Goal: Task Accomplishment & Management: Use online tool/utility

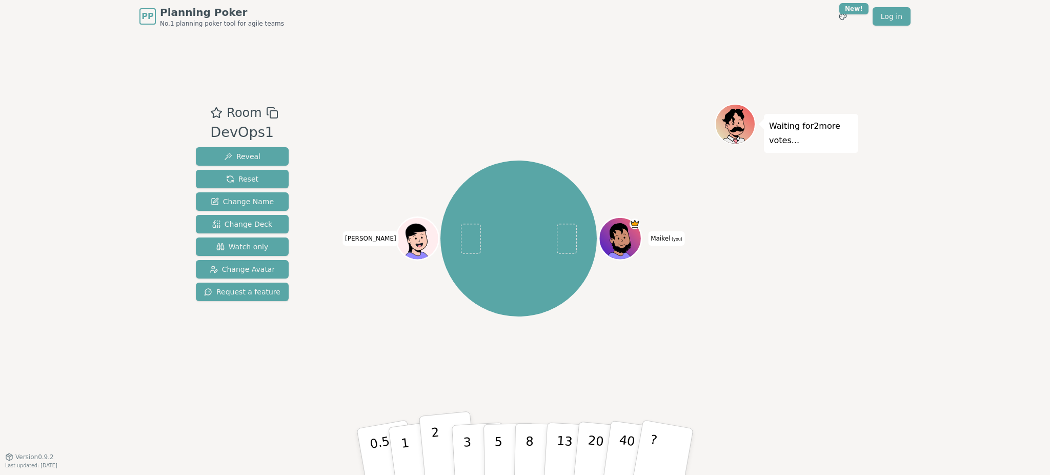
click at [436, 458] on p "2" at bounding box center [437, 453] width 13 height 56
click at [407, 462] on p "1" at bounding box center [406, 453] width 15 height 56
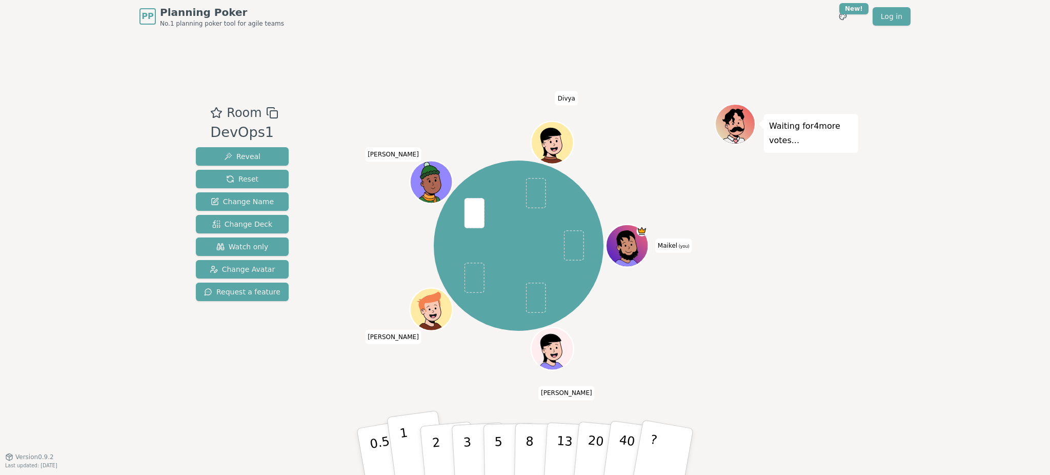
click at [412, 442] on button "1" at bounding box center [417, 451] width 61 height 83
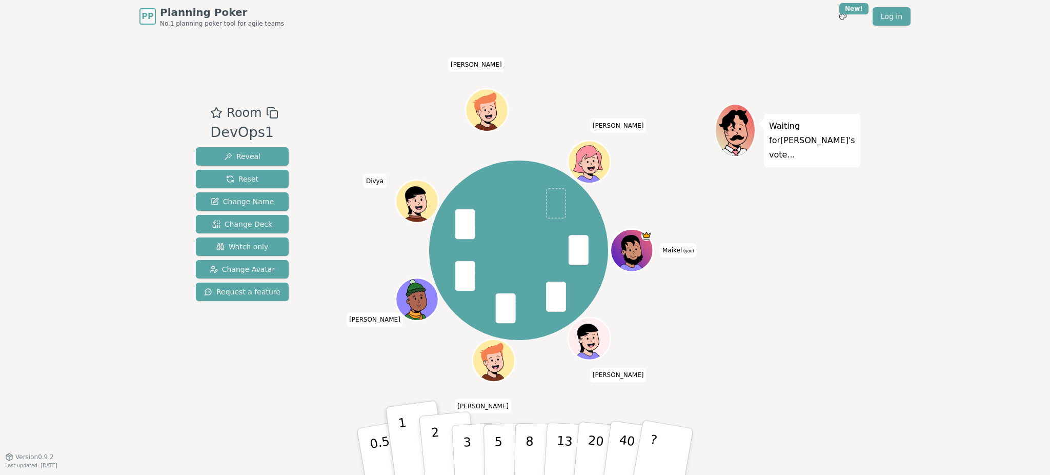
click at [445, 451] on button "2" at bounding box center [448, 452] width 58 height 82
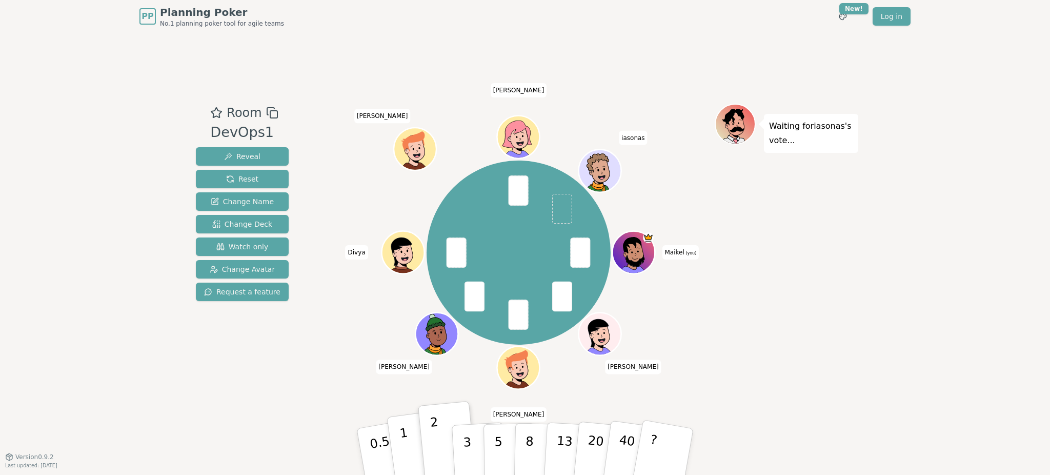
click at [407, 450] on p "1" at bounding box center [406, 453] width 15 height 56
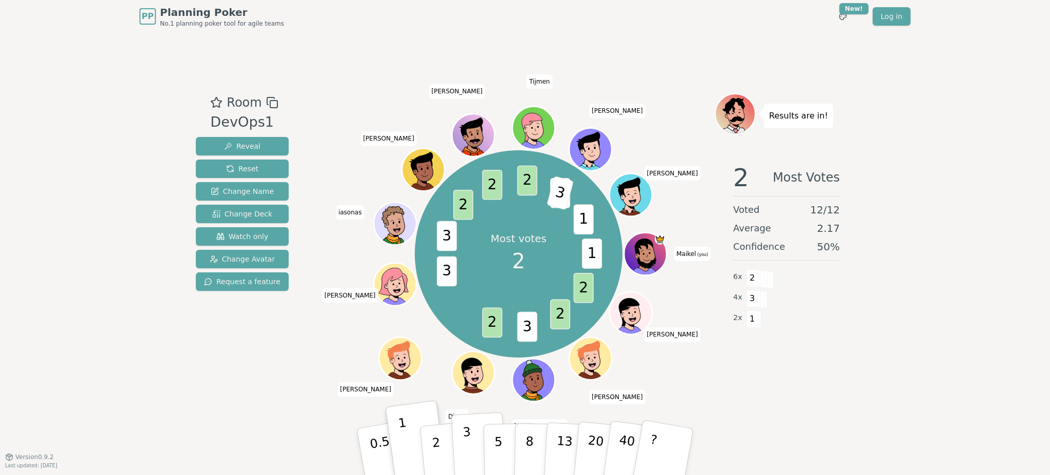
click at [466, 451] on p "3" at bounding box center [468, 453] width 11 height 56
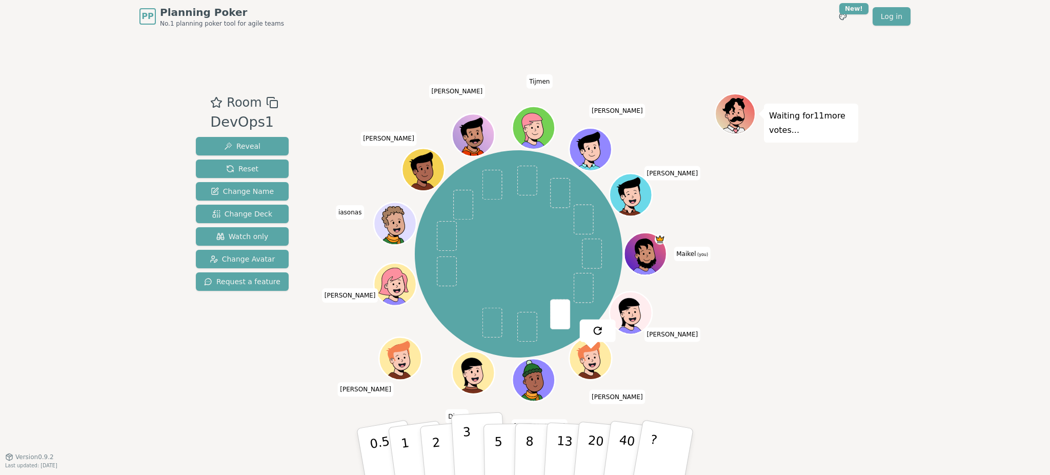
click at [452, 425] on button "3" at bounding box center [479, 452] width 56 height 80
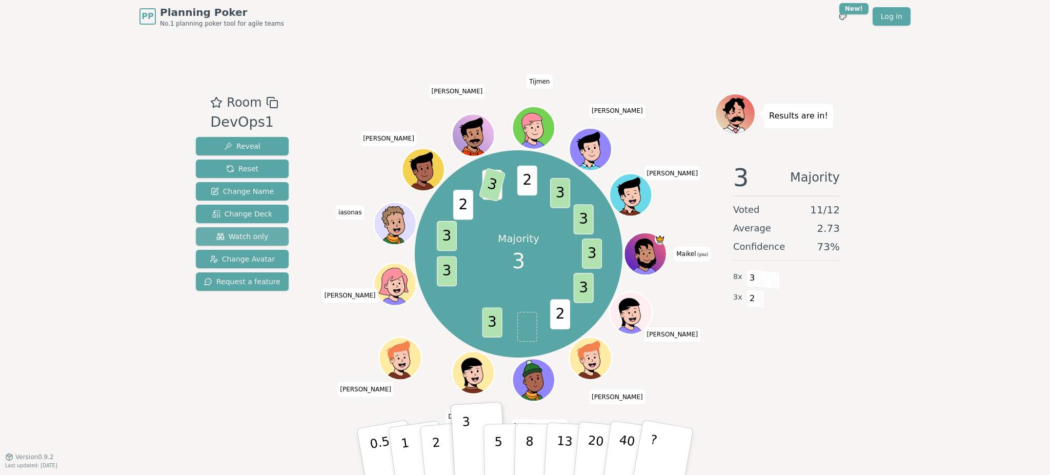
click at [248, 235] on span "Watch only" at bounding box center [242, 236] width 52 height 10
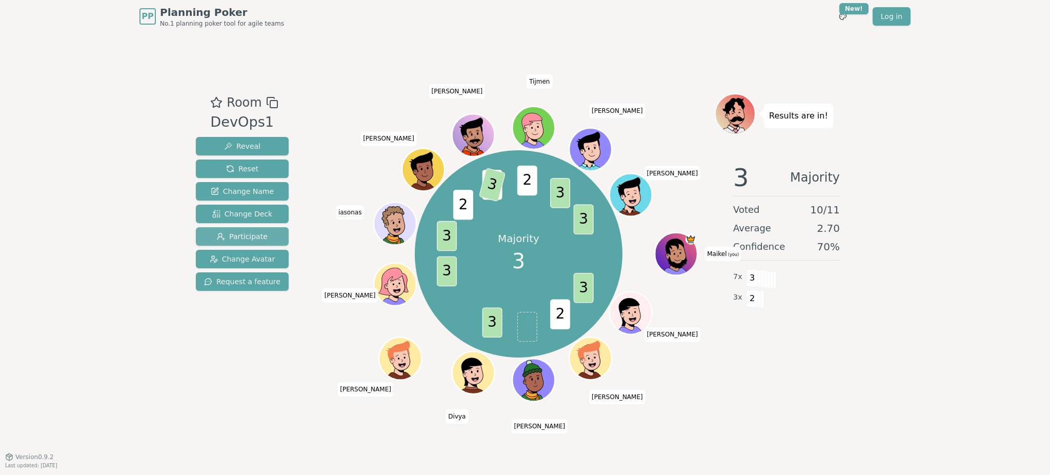
click at [248, 235] on span "Participate" at bounding box center [242, 236] width 51 height 10
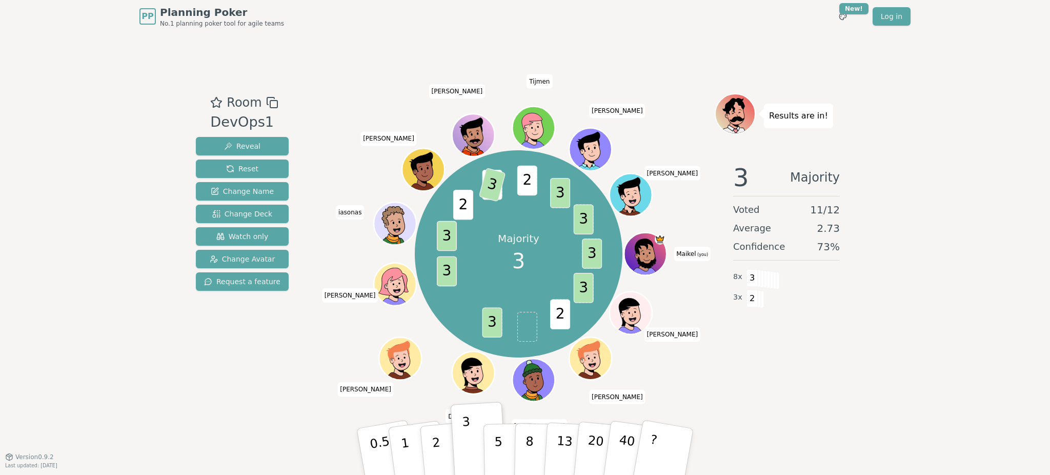
drag, startPoint x: 530, startPoint y: 388, endPoint x: 844, endPoint y: 381, distance: 314.5
click at [844, 381] on div "Results are in! 3 Majority Voted 11 / 12 Average 2.73 Confidence 73 % 8 x 3 3 x…" at bounding box center [787, 244] width 144 height 303
click at [253, 164] on span "Reset" at bounding box center [242, 169] width 32 height 10
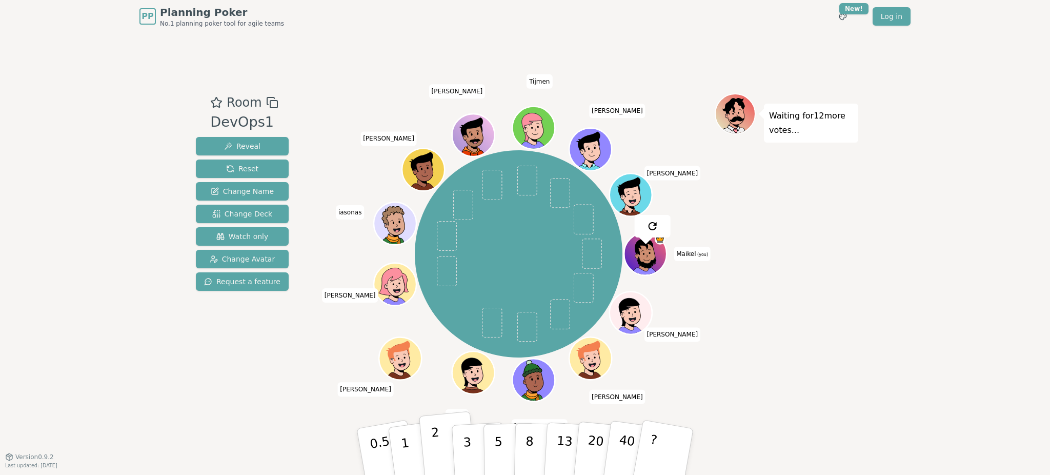
click at [434, 447] on p "2" at bounding box center [437, 453] width 13 height 56
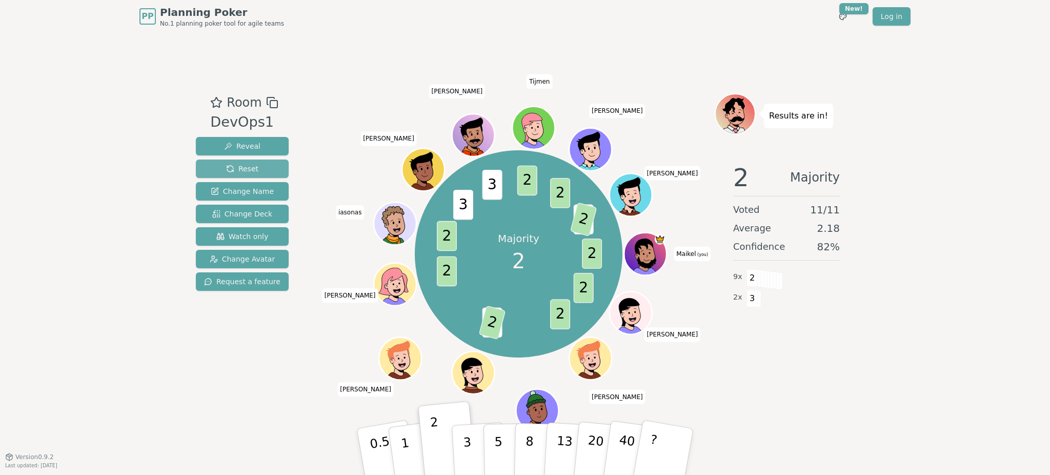
click at [274, 170] on button "Reset" at bounding box center [242, 168] width 93 height 18
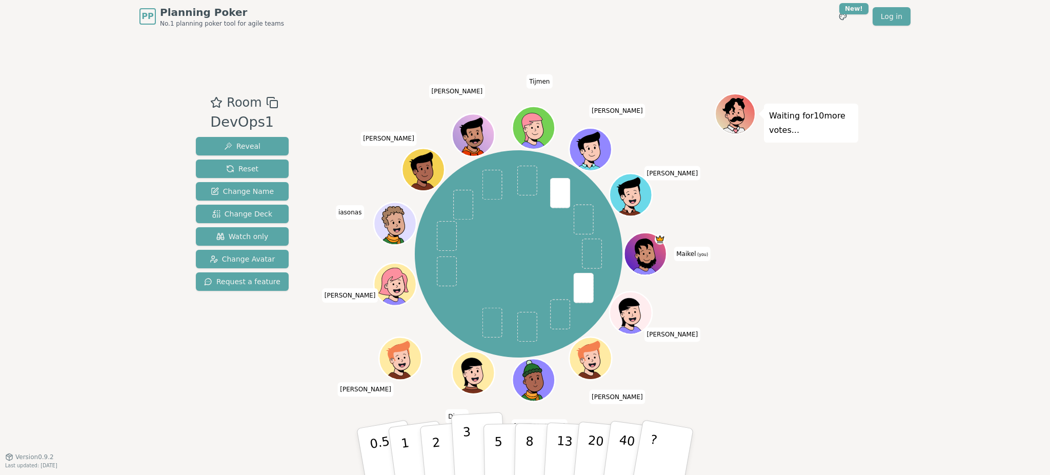
click at [472, 450] on button "3" at bounding box center [479, 452] width 56 height 80
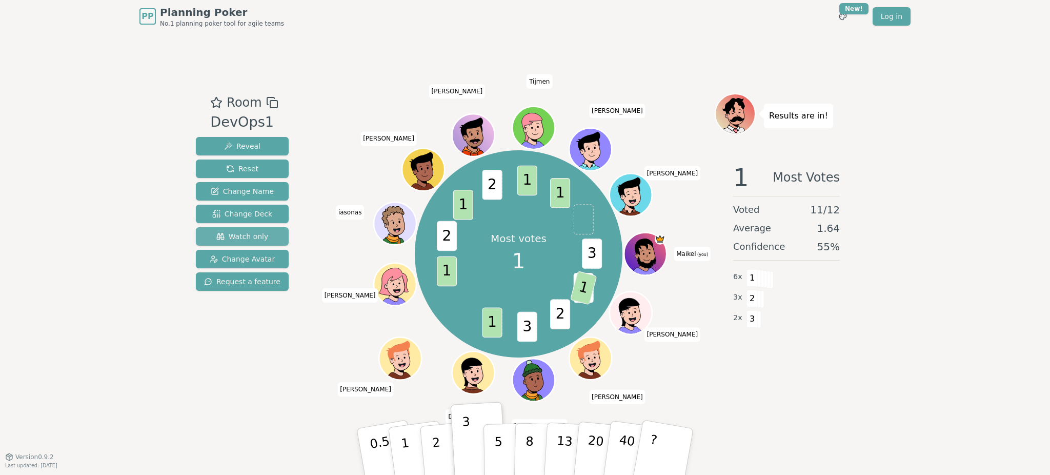
click at [229, 234] on span "Watch only" at bounding box center [242, 236] width 52 height 10
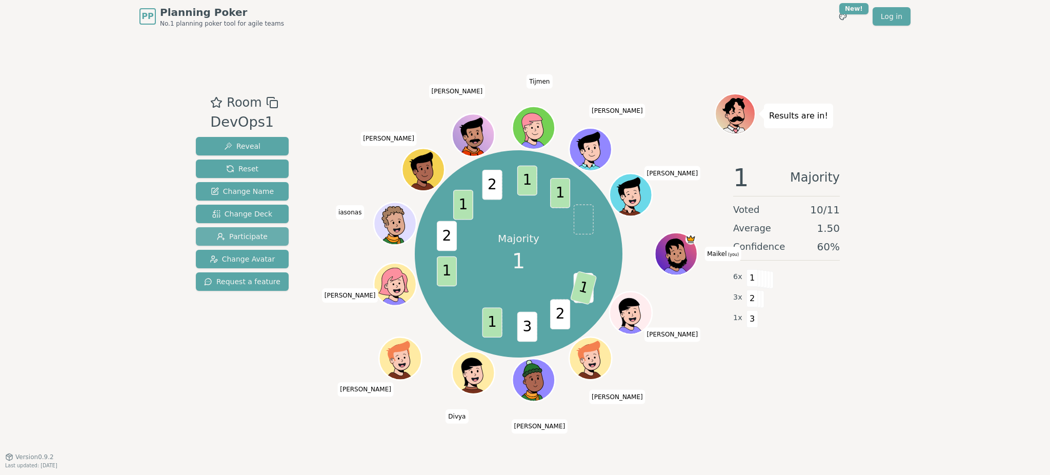
click at [229, 234] on span "Participate" at bounding box center [242, 236] width 51 height 10
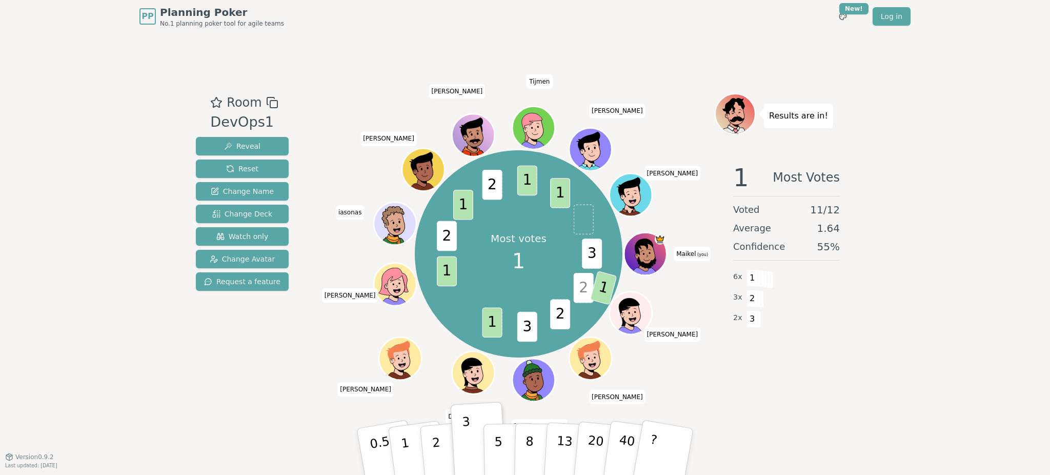
click at [651, 259] on icon at bounding box center [648, 261] width 42 height 13
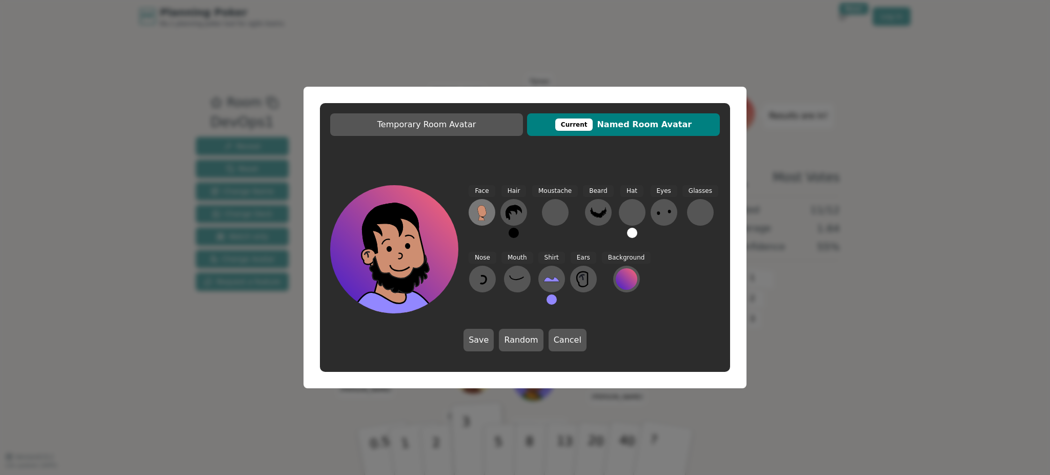
click at [478, 218] on icon at bounding box center [482, 212] width 16 height 16
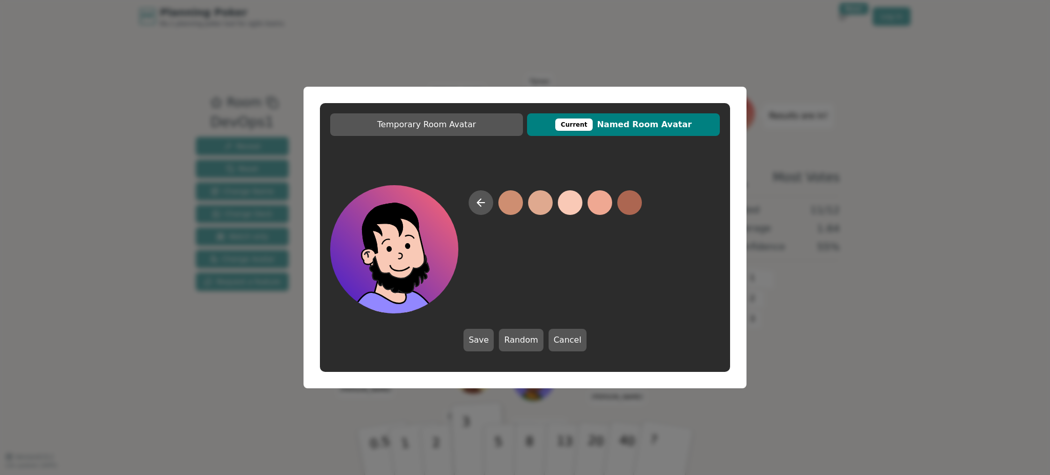
click at [561, 201] on button at bounding box center [570, 202] width 25 height 25
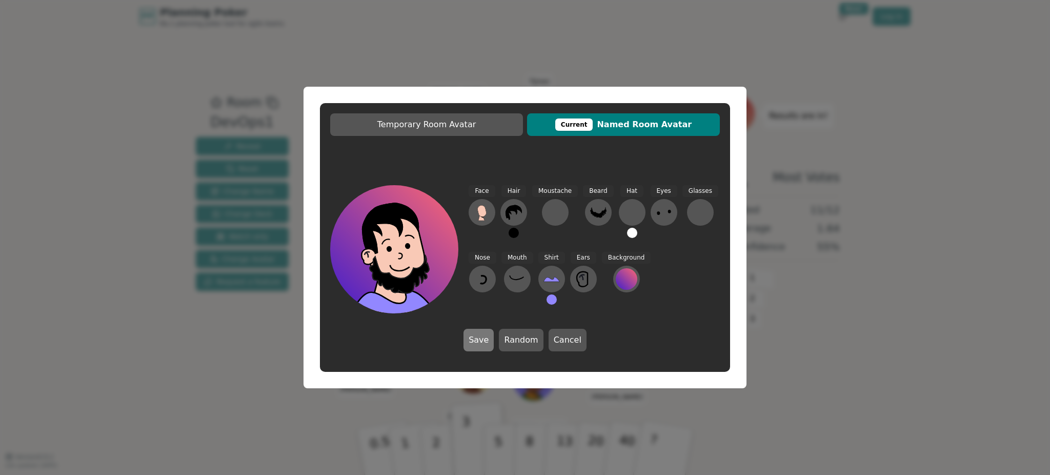
click at [476, 336] on button "Save" at bounding box center [479, 340] width 30 height 23
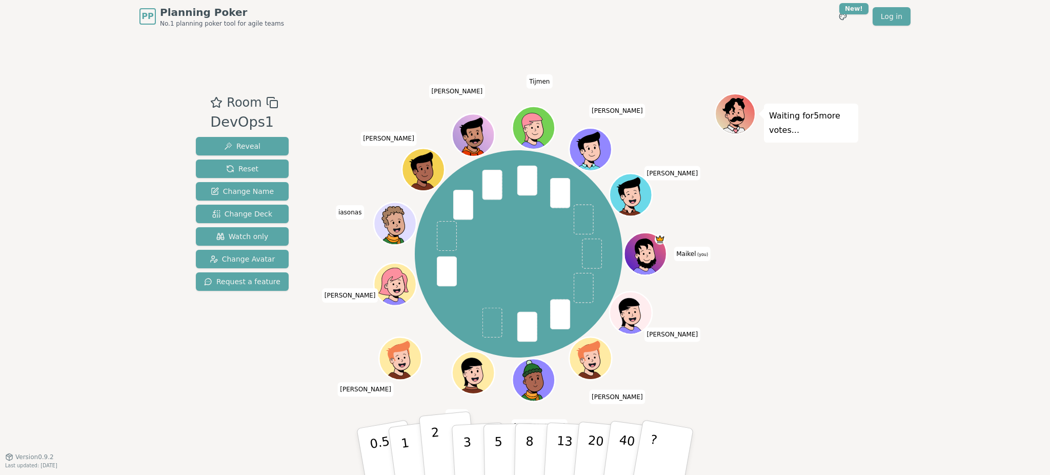
click at [440, 451] on button "2" at bounding box center [448, 452] width 58 height 82
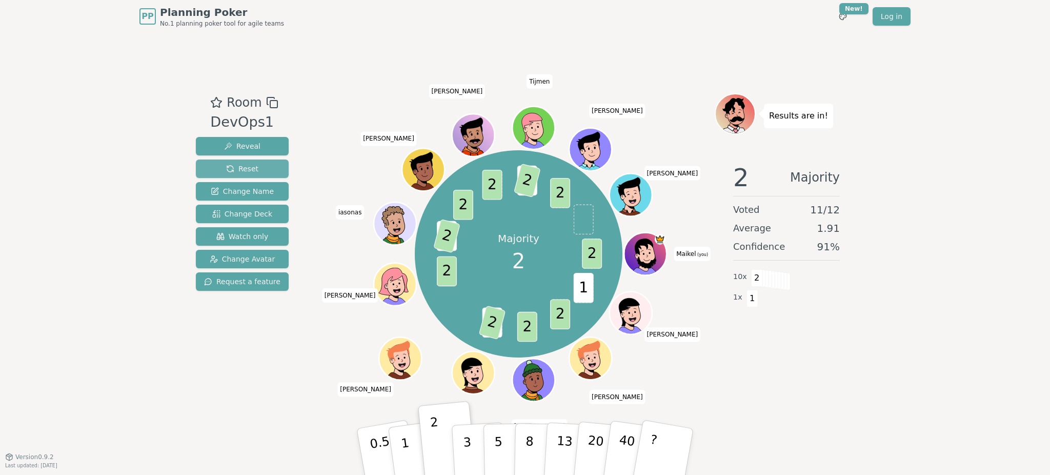
click at [251, 165] on span "Reset" at bounding box center [242, 169] width 32 height 10
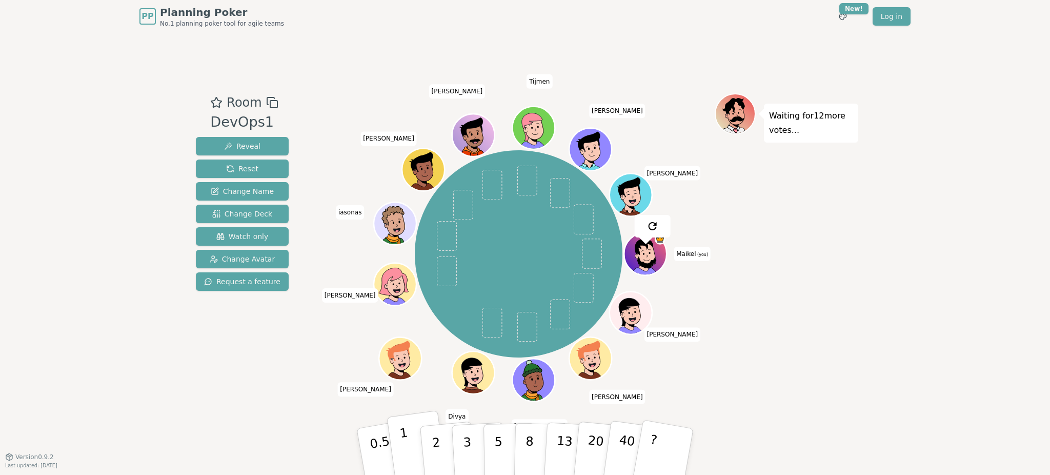
click at [411, 434] on button "1" at bounding box center [417, 451] width 61 height 83
click at [859, 316] on div "PP Planning Poker No.1 planning poker tool for agile teams Toggle theme New! Lo…" at bounding box center [525, 237] width 1050 height 475
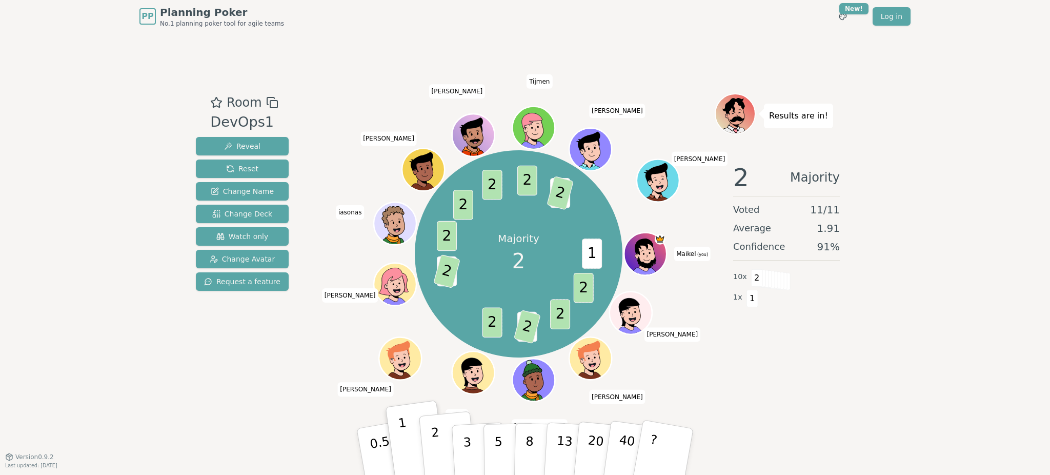
click at [437, 461] on p "2" at bounding box center [437, 453] width 13 height 56
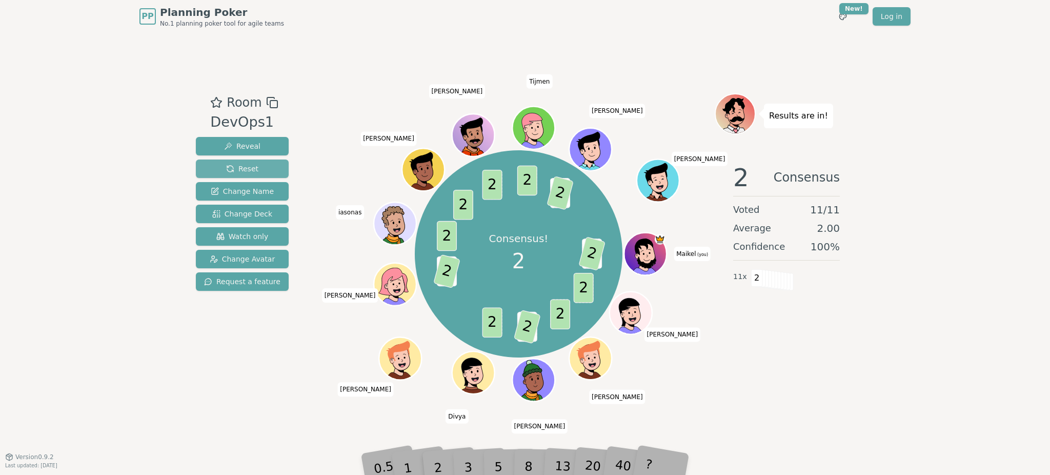
drag, startPoint x: 239, startPoint y: 168, endPoint x: 257, endPoint y: 166, distance: 18.1
click at [239, 168] on span "Reset" at bounding box center [242, 169] width 32 height 10
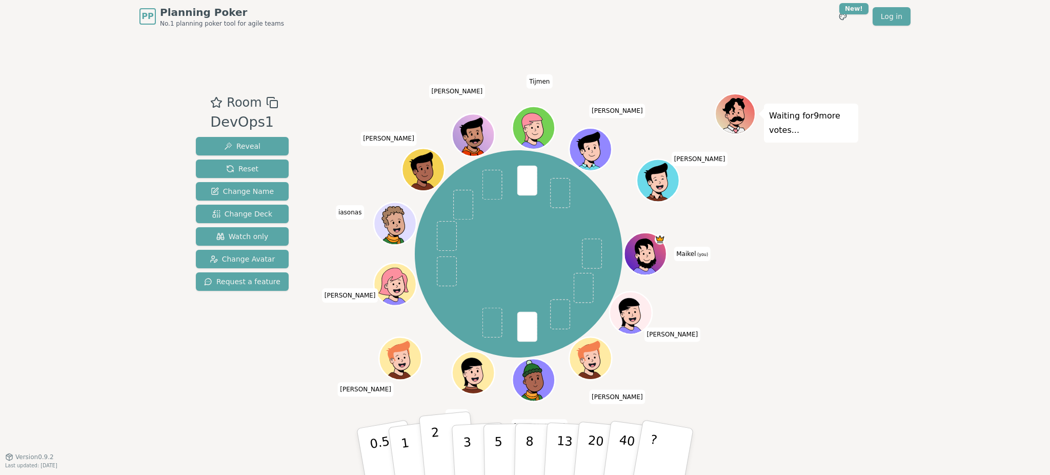
click at [427, 444] on button "2" at bounding box center [448, 452] width 58 height 82
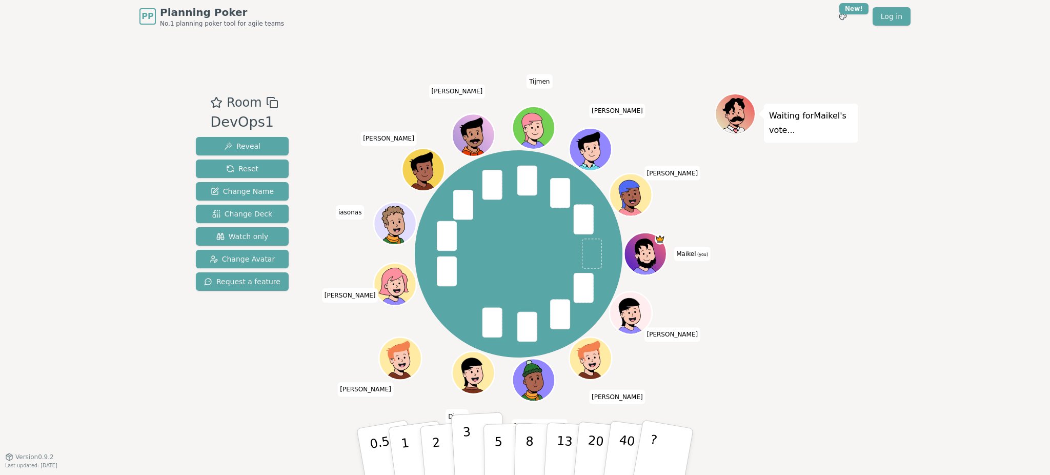
click at [476, 448] on button "3" at bounding box center [479, 452] width 56 height 80
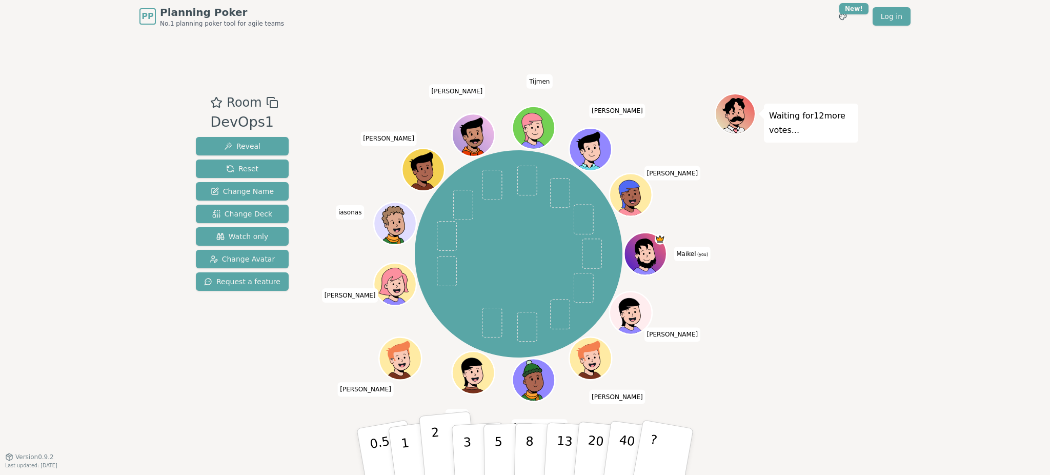
click at [447, 464] on button "2" at bounding box center [448, 452] width 58 height 82
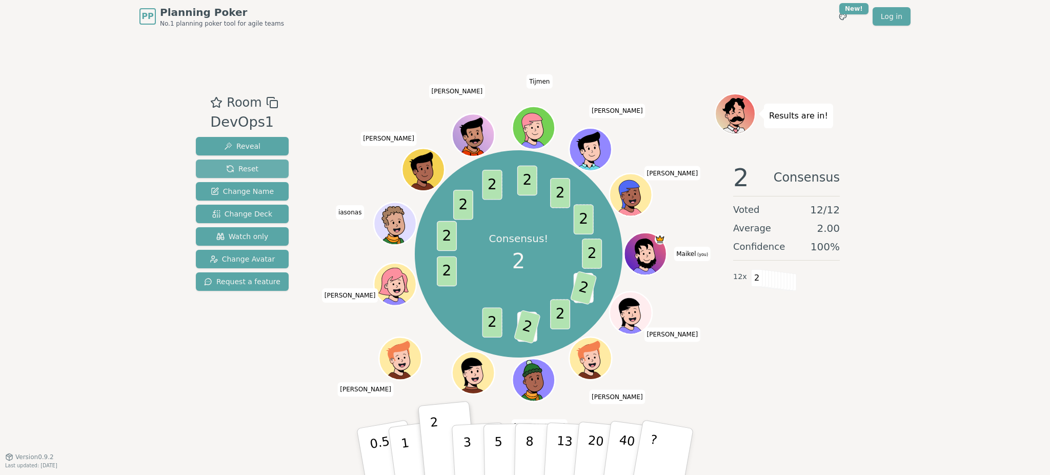
click at [264, 168] on button "Reset" at bounding box center [242, 168] width 93 height 18
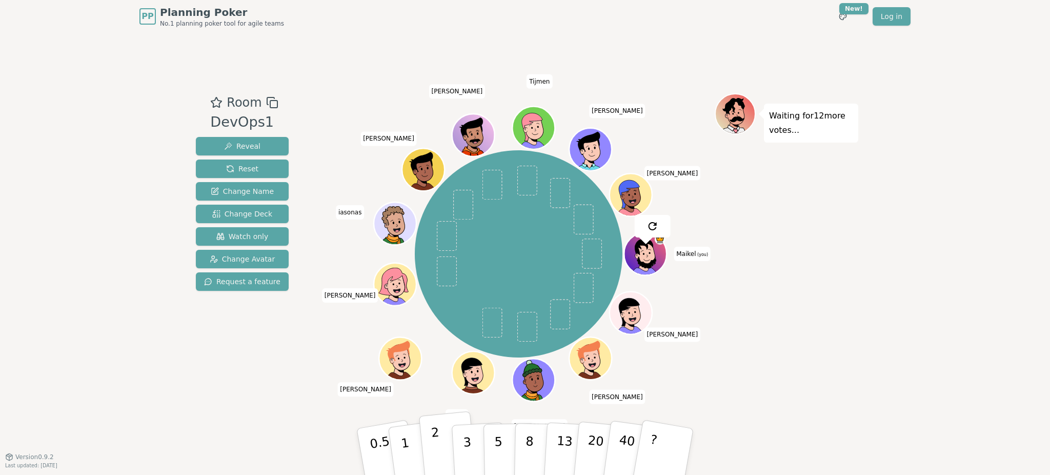
click at [444, 447] on button "2" at bounding box center [448, 452] width 58 height 82
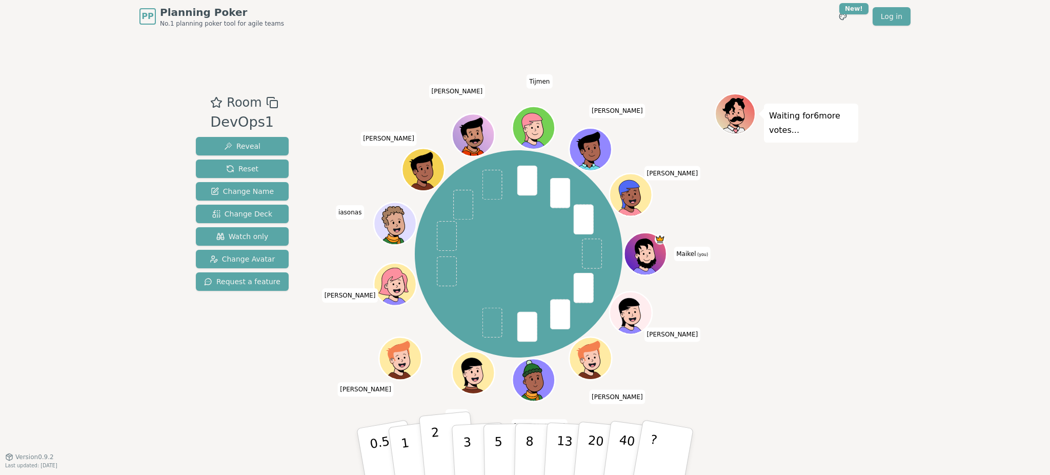
click at [434, 449] on p "2" at bounding box center [437, 453] width 13 height 56
drag, startPoint x: 722, startPoint y: 340, endPoint x: 472, endPoint y: 441, distance: 269.9
click at [472, 441] on button "3" at bounding box center [479, 452] width 56 height 80
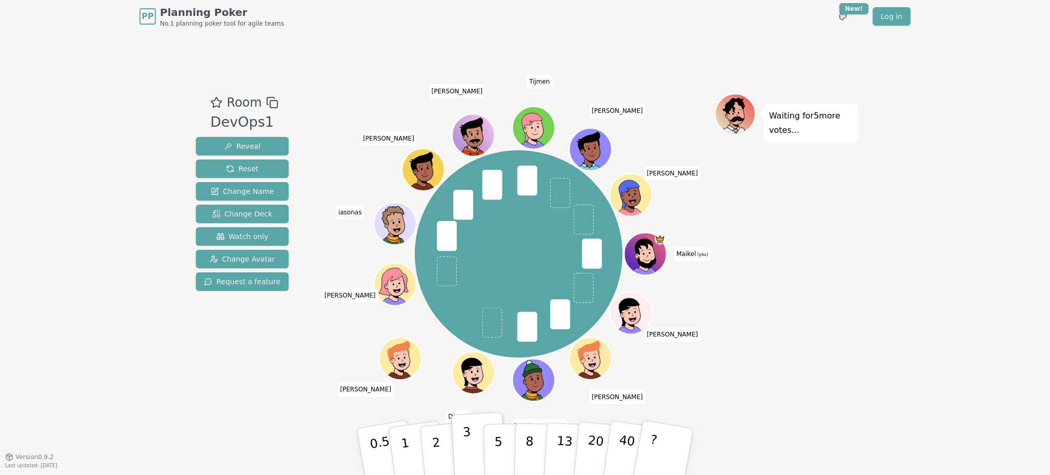
click at [470, 444] on button "3" at bounding box center [479, 452] width 56 height 80
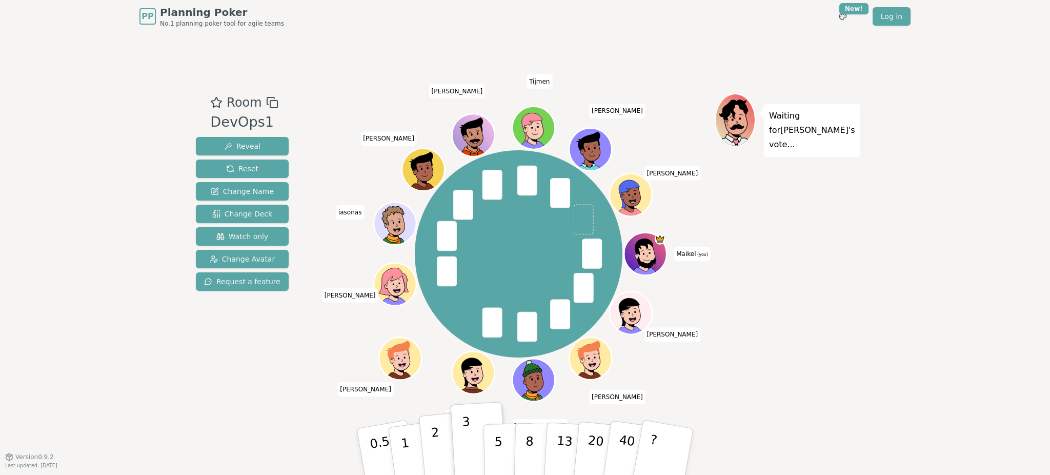
click at [435, 447] on p "2" at bounding box center [437, 453] width 13 height 56
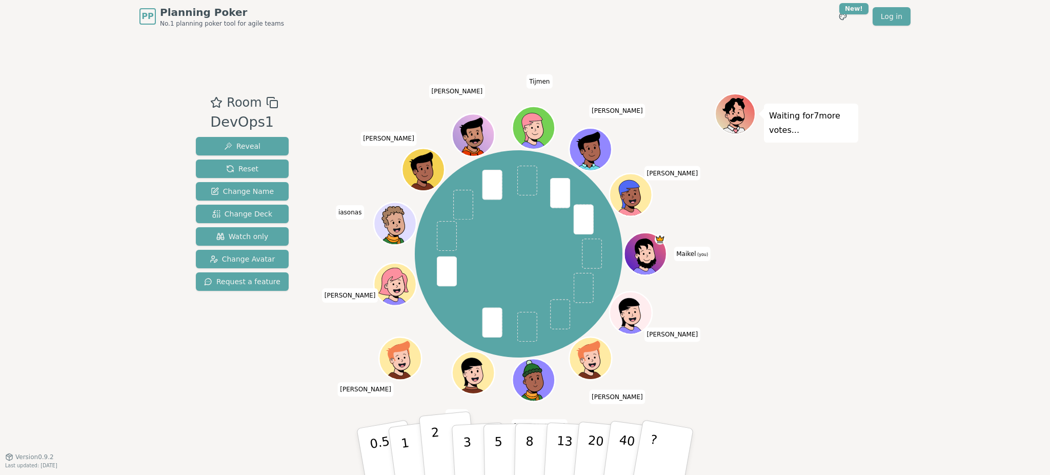
click at [446, 444] on button "2" at bounding box center [448, 452] width 58 height 82
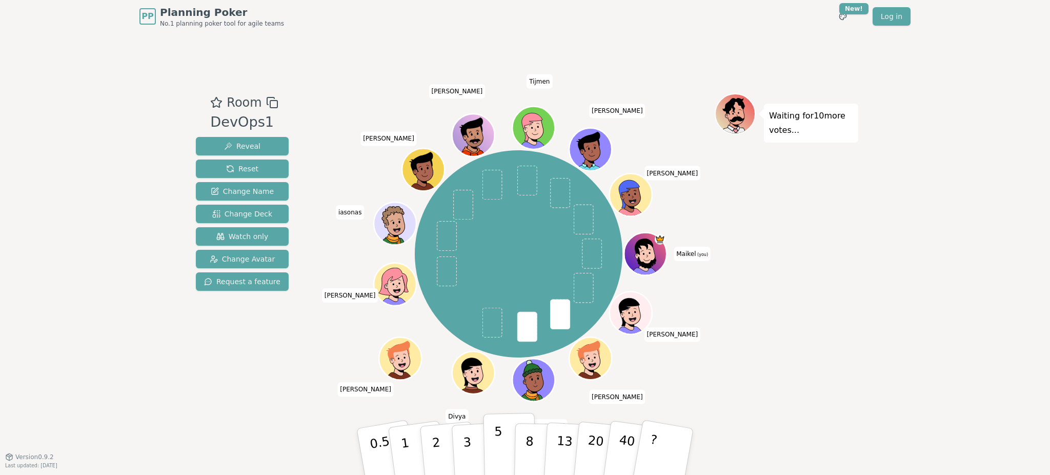
click at [503, 453] on button "5" at bounding box center [510, 452] width 53 height 78
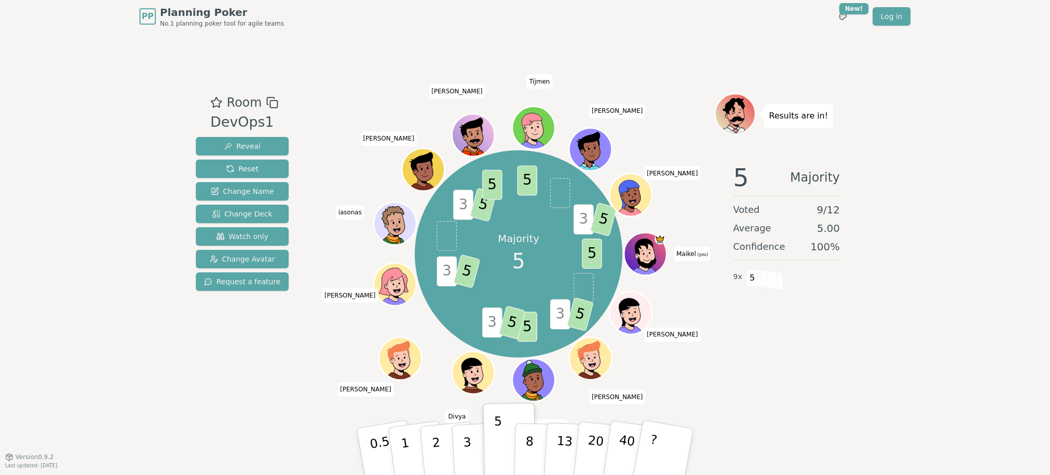
click at [658, 241] on icon at bounding box center [660, 239] width 8 height 6
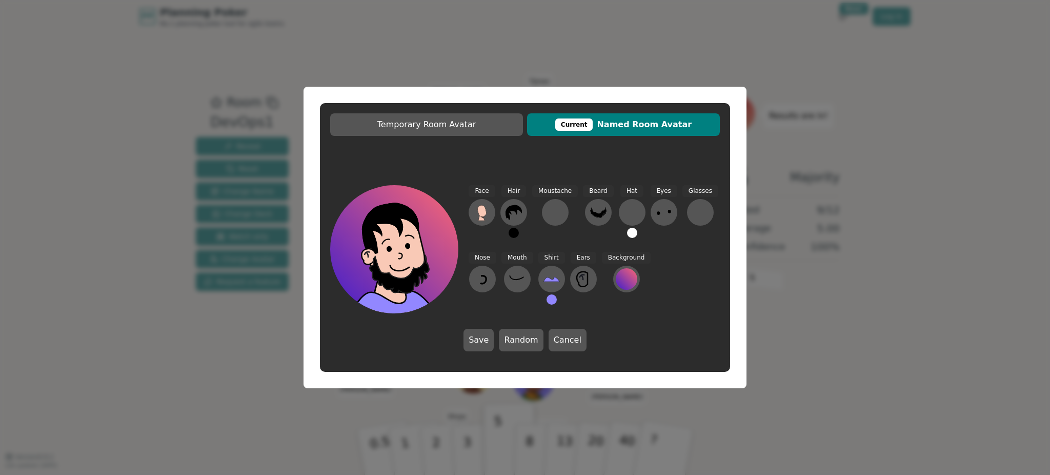
click at [919, 157] on div "Temporary Room Avatar Current Named Room Avatar Face Hair Moustache [PERSON_NAM…" at bounding box center [525, 237] width 1050 height 475
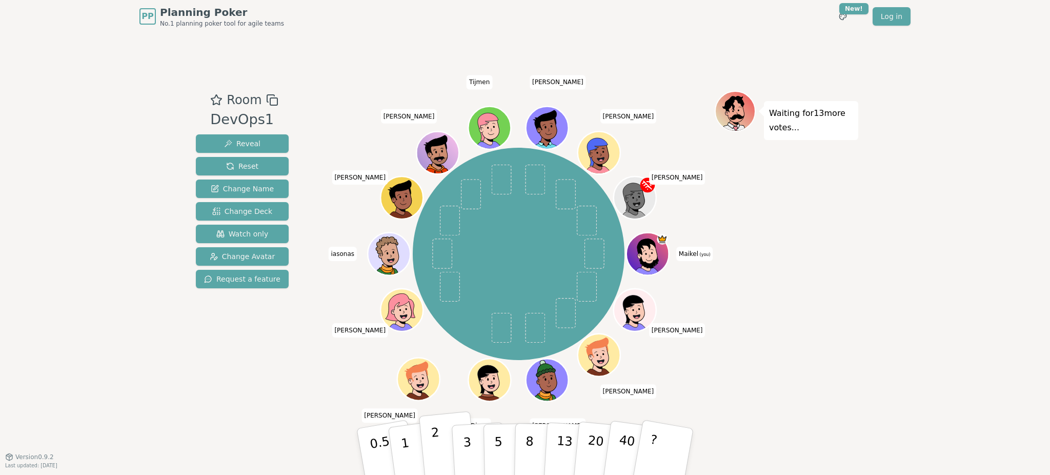
click at [444, 450] on button "2" at bounding box center [448, 452] width 58 height 82
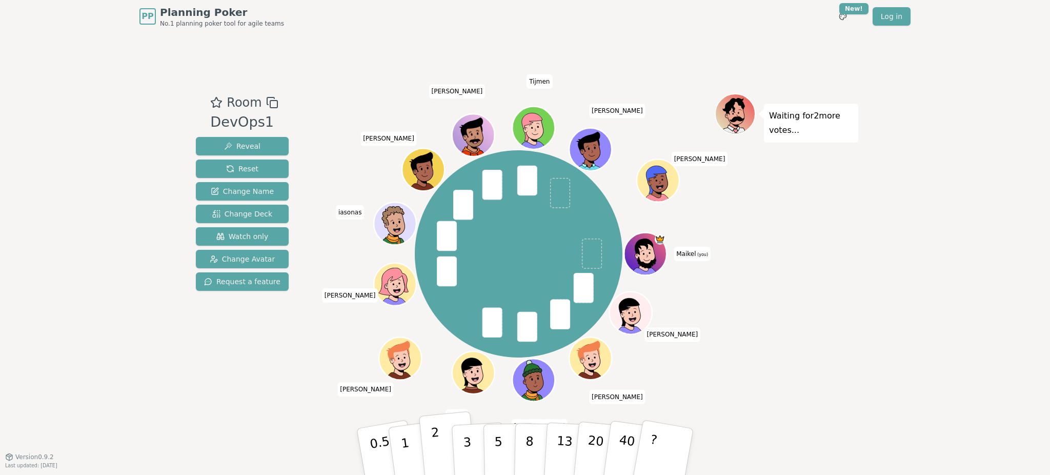
click at [436, 454] on p "2" at bounding box center [437, 453] width 13 height 56
